Goal: Use online tool/utility: Use online tool/utility

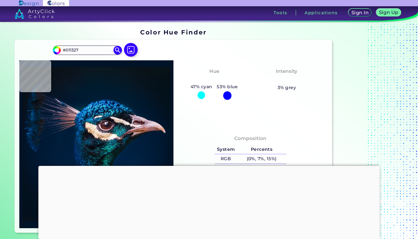
click at [210, 166] on div at bounding box center [208, 166] width 341 height 0
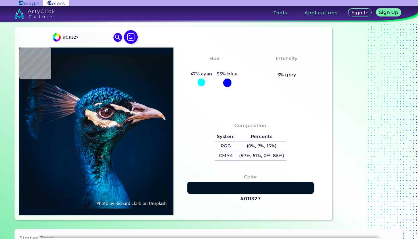
scroll to position [13, 0]
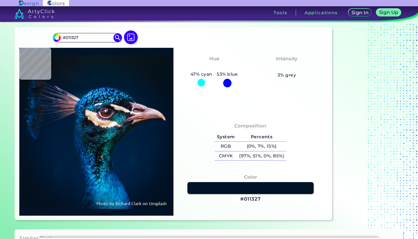
type input "#001324"
type input "#d9bdcc"
type input "#D9BDCC"
type input "#b193a1"
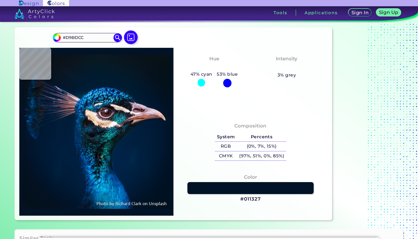
type input "#B193A1"
type input "#a69fac"
type input "#A69FAC"
type input "#e3c7b3"
type input "#E3C7B3"
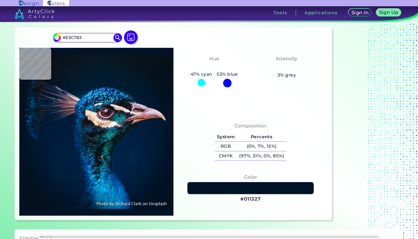
type input "#dcc1af"
type input "#DCC1AF"
type input "#f2d7ce"
type input "#F2D7CE"
type input "#2c2835"
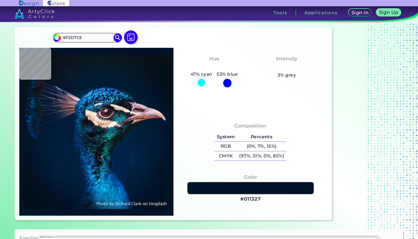
type input "#2C2835"
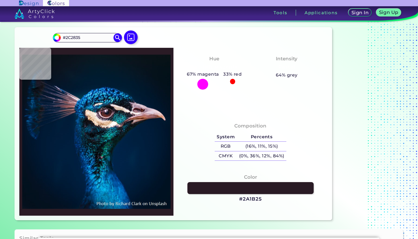
type input "#2a1b25"
type input "#2A1B25"
type input "#1a0f12"
type input "#1A0F12"
type input "#f6f0f4"
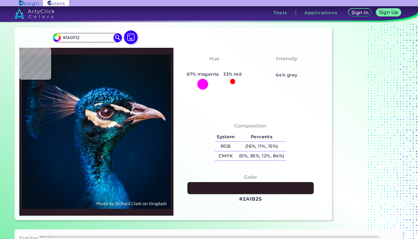
type input "#F6F0F4"
type input "#fae8fa"
type input "#FAE8FA"
type input "#79586e"
type input "#79586E"
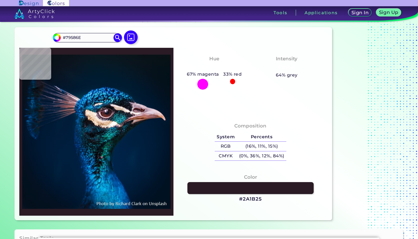
type input "#5a333b"
type input "#5A333B"
type input "#391d27"
type input "#391D27"
type input "#e6abb1"
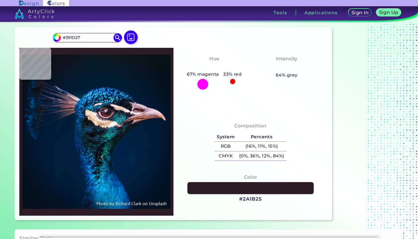
type input "#E6ABB1"
type input "#fdf0f3"
type input "#FDF0F3"
type input "#fceff3"
type input "#FCEFF3"
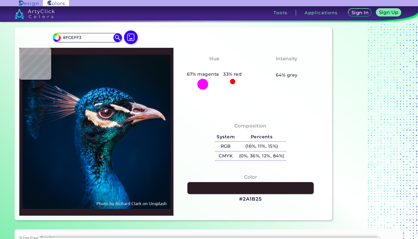
type input "#b79ca8"
type input "#B79CA8"
type input "#fceff3"
type input "#FCEFF3"
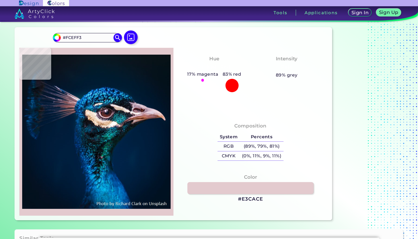
type input "#e3cace"
type input "#E3CACE"
type input "#281314"
type input "#622b27"
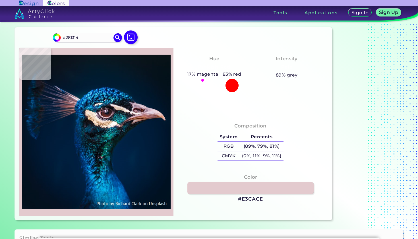
type input "#622B27"
type input "#3b262a"
type input "#3B262A"
type input "#101b31"
type input "#101B31"
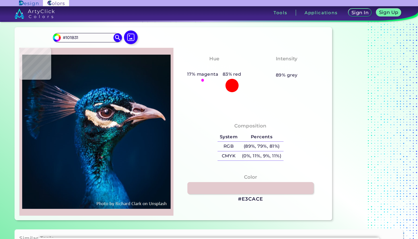
type input "#391f27"
type input "#391F27"
type input "#3d1c1f"
type input "#3D1C1F"
type input "#371b1b"
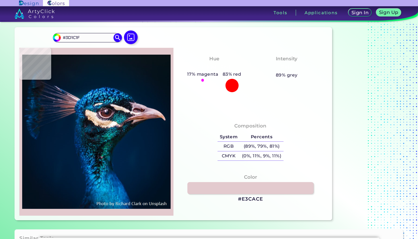
type input "#371B1B"
type input "#3a1c1c"
type input "#3A1C1C"
type input "#462327"
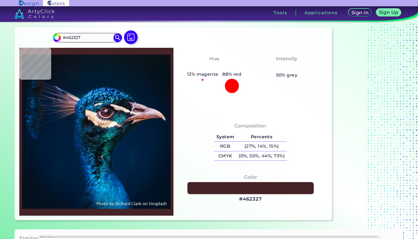
type input "#492829"
type input "#4e2b2c"
type input "#4E2B2C"
type input "#5d3c3f"
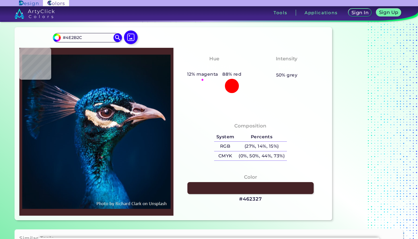
type input "#5D3C3F"
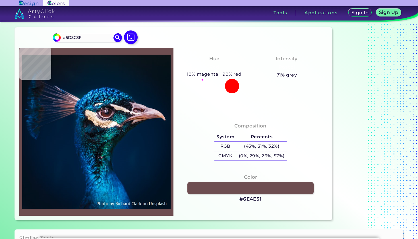
type input "#6e4e51"
type input "#6E4E51"
type input "#967680"
type input "#bf95a7"
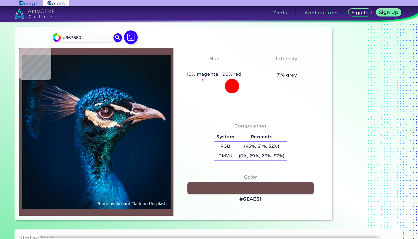
type input "#BF95A7"
type input "#8a636e"
type input "#8A636E"
type input "#97747c"
type input "#97747C"
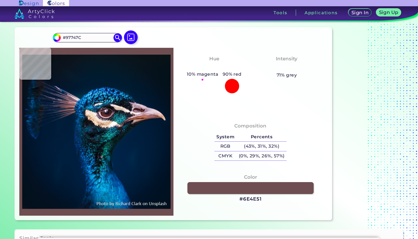
type input "#71535f"
type input "#71535F"
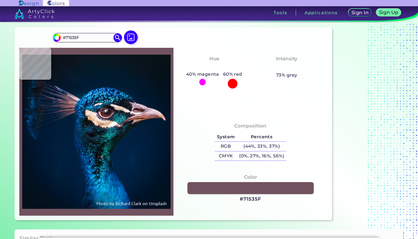
type input "#97747c"
type input "#97747C"
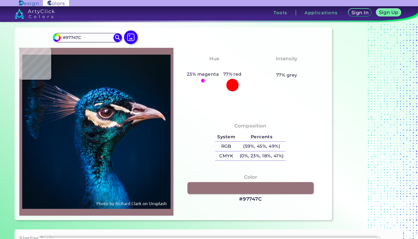
type input "#b58d9b"
type input "#B58D9B"
type input "#c59da9"
type input "#C59DA9"
type input "#8c6369"
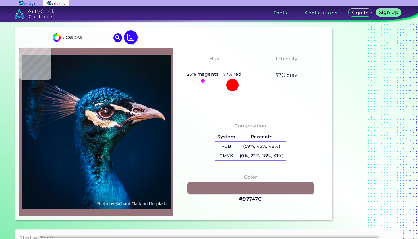
type input "#8C6369"
type input "#6f4e5d"
type input "#6F4E5D"
type input "#5a3f4c"
type input "#5A3F4C"
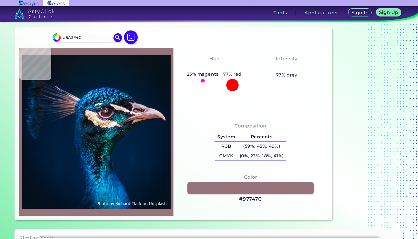
type input "#362d36"
type input "#362D36"
type input "#2a2733"
type input "#2A2733"
type input "#322f37"
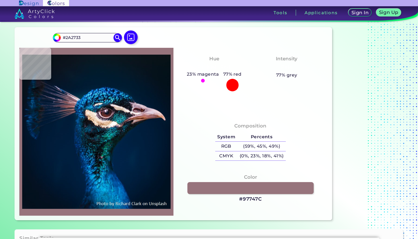
type input "#322F37"
type input "#3c292d"
type input "#3C292D"
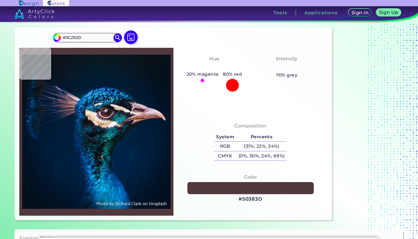
type input "#50383d"
type input "#50383D"
type input "#180a0f"
type input "#180A0F"
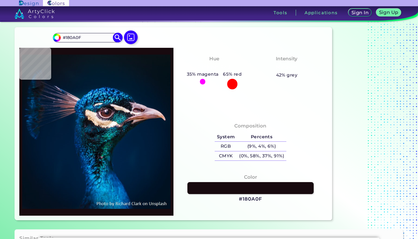
type input "#e6d3d3"
type input "#E6D3D3"
type input "#001a3f"
type input "#001A3F"
type input "#001b2c"
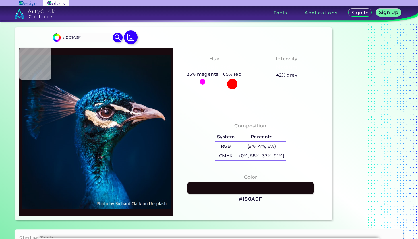
type input "#001B2C"
type input "#000000"
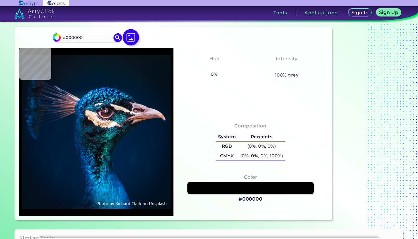
click at [132, 38] on img at bounding box center [131, 37] width 16 height 16
click at [0, 0] on input "file" at bounding box center [0, 0] width 0 height 0
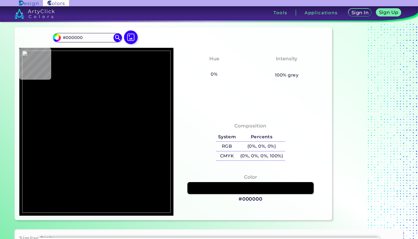
type input "#800000"
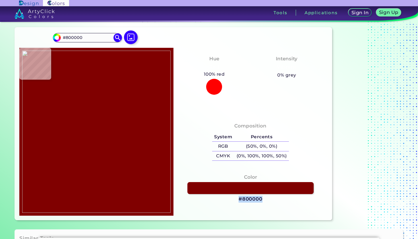
drag, startPoint x: 262, startPoint y: 199, endPoint x: 235, endPoint y: 199, distance: 27.0
click at [235, 199] on div "Color #800000" at bounding box center [250, 188] width 145 height 35
copy h3 "#800000"
